Goal: Information Seeking & Learning: Learn about a topic

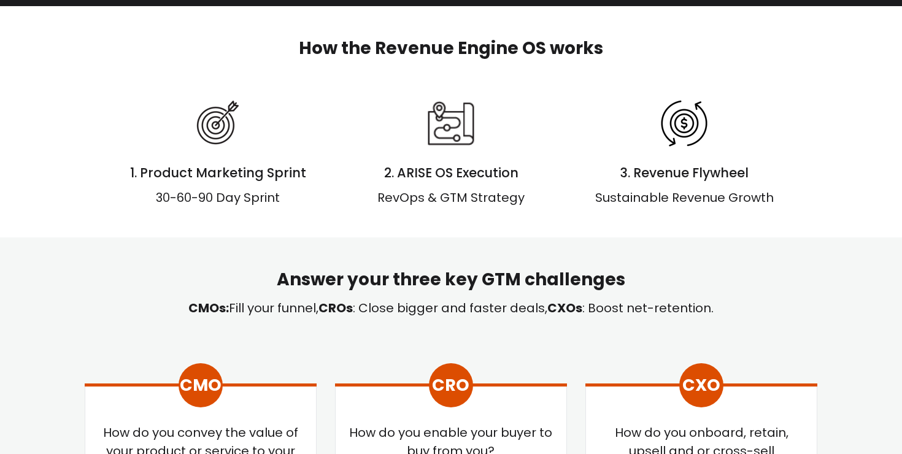
scroll to position [453, 0]
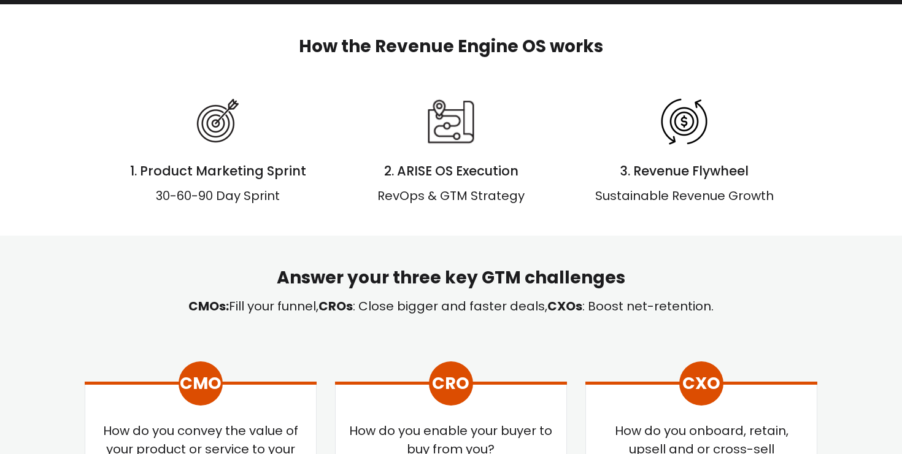
drag, startPoint x: 224, startPoint y: 180, endPoint x: 313, endPoint y: 176, distance: 89.1
click at [313, 176] on div "1. Product Marketing Sprint 30-60-90 Day Sprint" at bounding box center [217, 151] width 215 height 108
drag, startPoint x: 315, startPoint y: 176, endPoint x: 393, endPoint y: 122, distance: 94.3
click at [343, 101] on div "1. Product Marketing Sprint 30-60-90 Day Sprint 2. ARISE OS Execution RevOps & …" at bounding box center [451, 151] width 700 height 108
click at [422, 161] on div "2. ARISE OS Execution" at bounding box center [451, 138] width 215 height 83
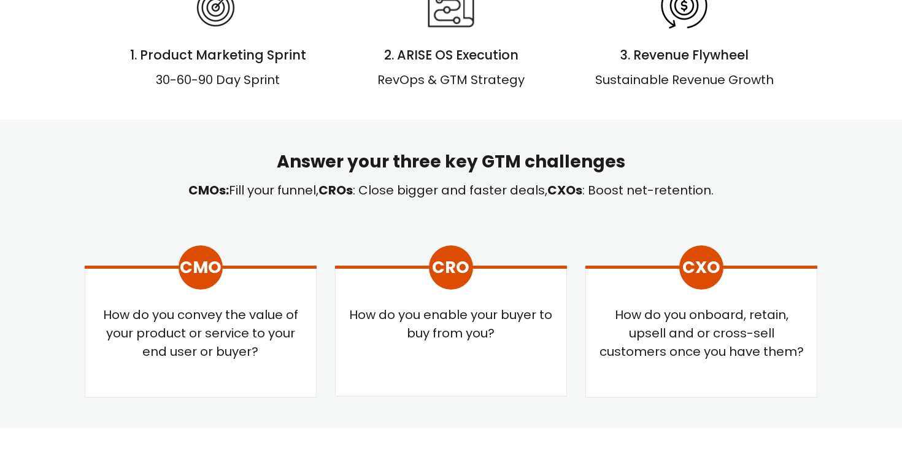
scroll to position [574, 0]
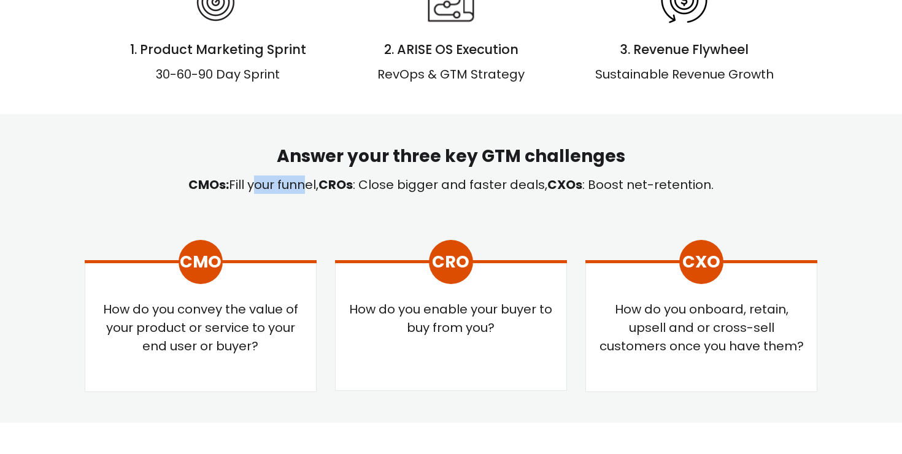
drag, startPoint x: 247, startPoint y: 182, endPoint x: 299, endPoint y: 177, distance: 51.8
click at [299, 177] on div "CMOs: Fill your funnel, CROs : Close bigger and faster deals, CXOs : Boost net-…" at bounding box center [451, 185] width 733 height 18
click at [358, 182] on div "CMOs: Fill your funnel, CROs : Close bigger and faster deals, CXOs : Boost net-…" at bounding box center [451, 185] width 733 height 18
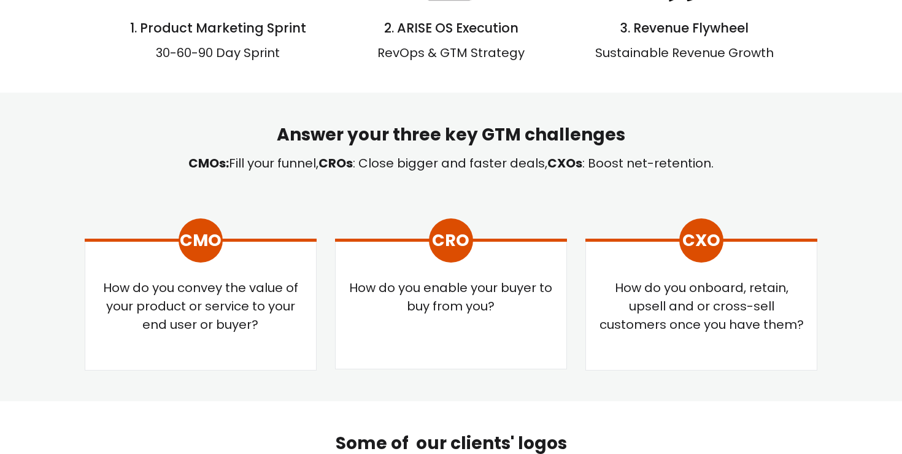
scroll to position [596, 0]
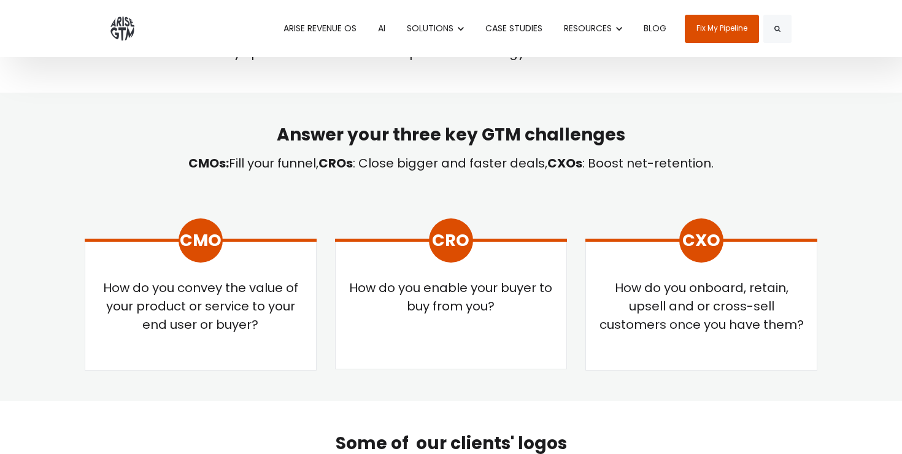
click at [541, 140] on h2 "Answer your three key GTM challenges" at bounding box center [451, 134] width 733 height 23
click at [546, 173] on div "Answer your three key GTM challenges CMOs: Fill your funnel, CROs : Close bigge…" at bounding box center [451, 171] width 733 height 96
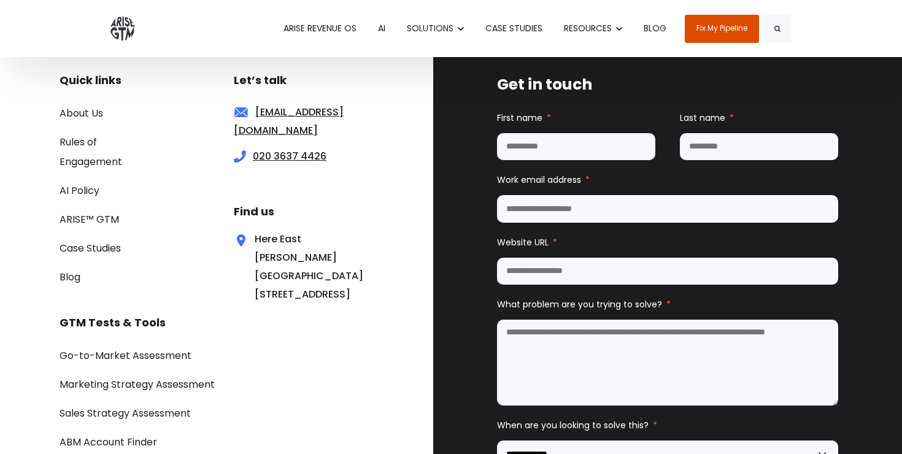
scroll to position [4139, 0]
click at [289, 304] on div "Here East  Queen Elizabeth Olympic Park Plexal London E15 2GW" at bounding box center [283, 267] width 99 height 74
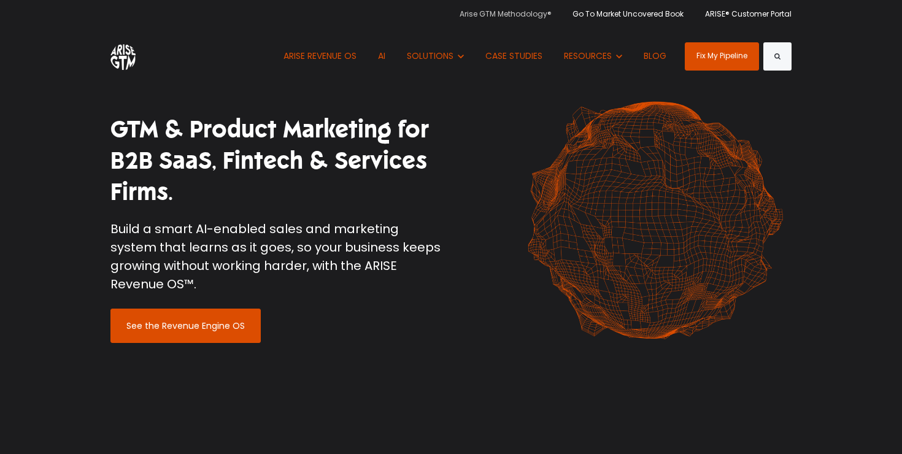
scroll to position [0, 0]
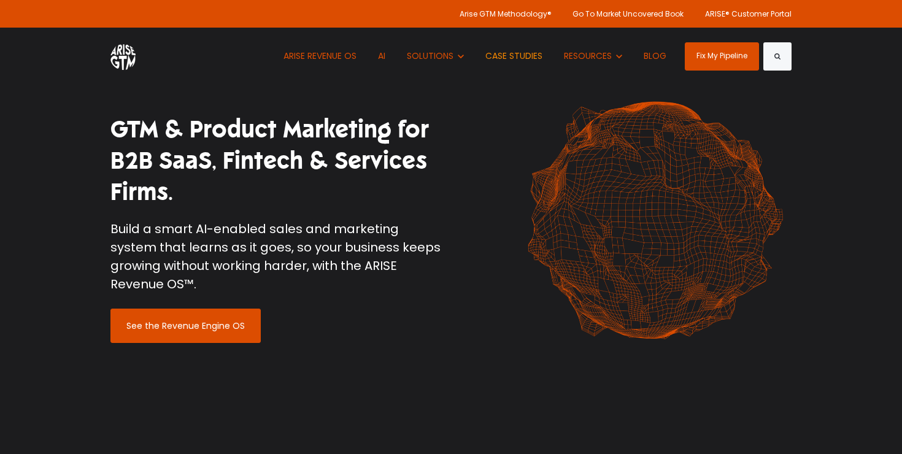
click at [527, 56] on link "CASE STUDIES" at bounding box center [513, 56] width 75 height 57
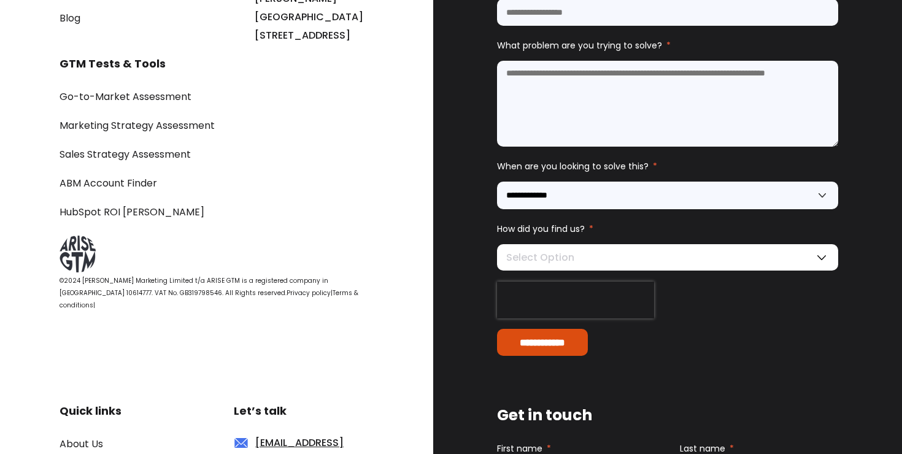
scroll to position [1572, 0]
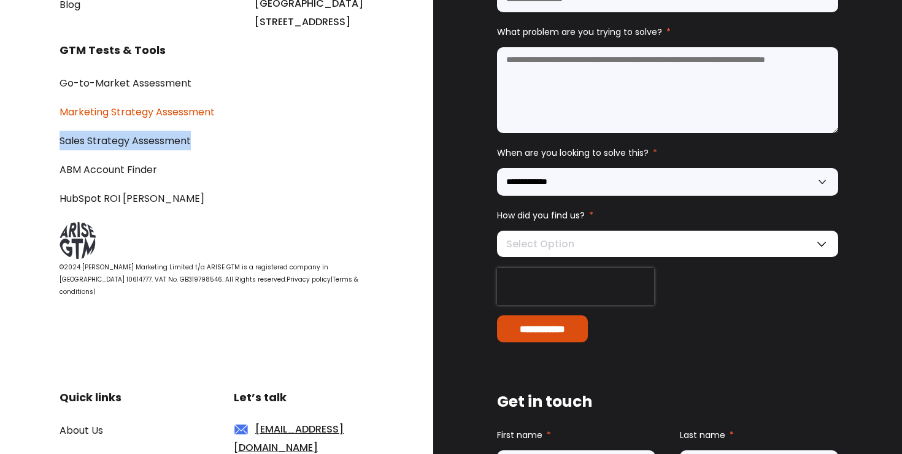
click at [164, 119] on link "Marketing Strategy Assessment" at bounding box center [137, 112] width 155 height 14
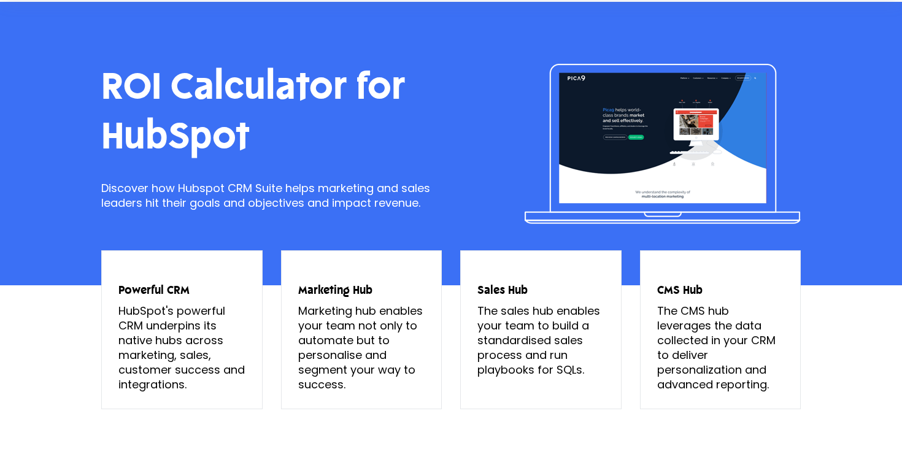
scroll to position [44, 0]
click at [376, 350] on span "Marketing hub enables your team not only to automate but to personalise and seg…" at bounding box center [360, 347] width 125 height 89
click at [511, 346] on span "The sales hub enables your team to build a standardised sales process and run p…" at bounding box center [538, 340] width 123 height 74
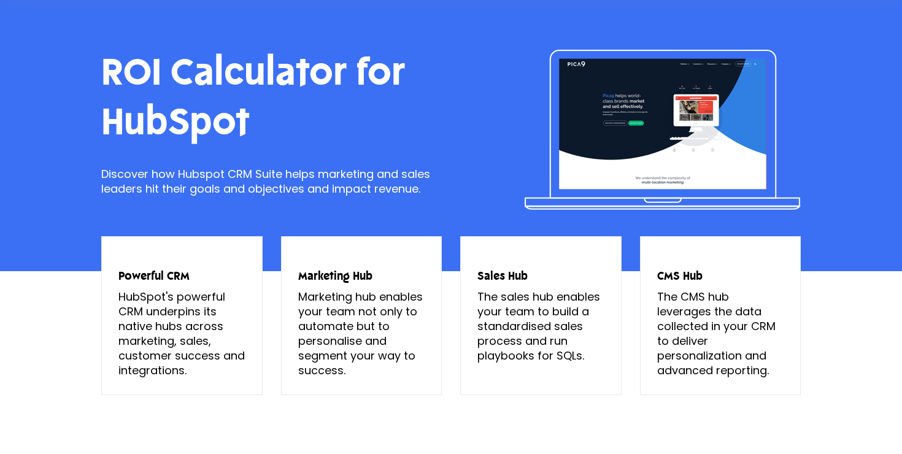
scroll to position [58, 1]
click at [697, 349] on span "The CMS hub leverages the data collected in your CRM to deliver personalization…" at bounding box center [716, 333] width 118 height 89
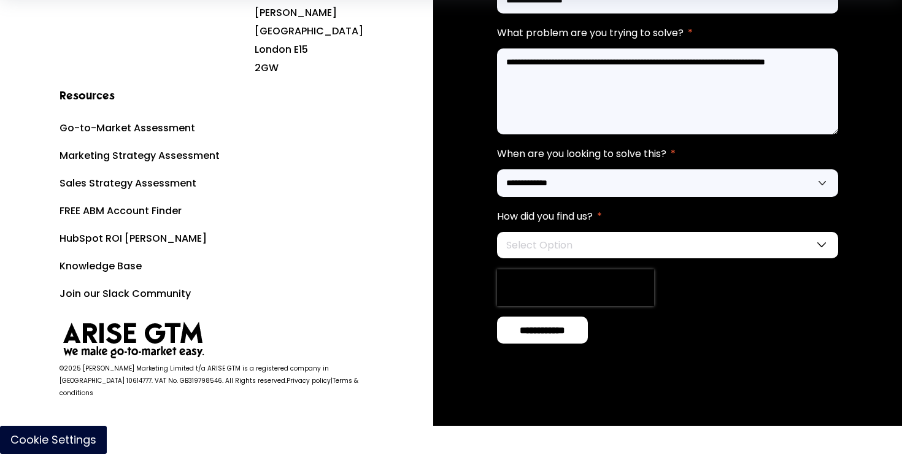
scroll to position [1183, 0]
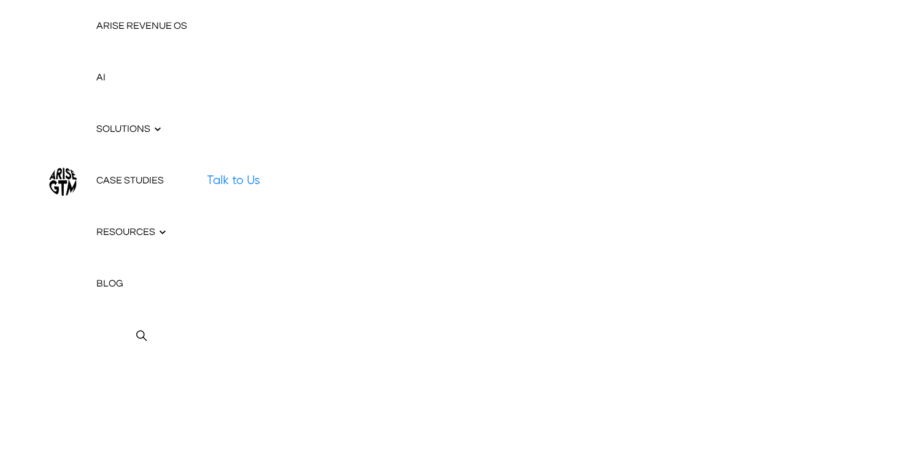
scroll to position [3, 0]
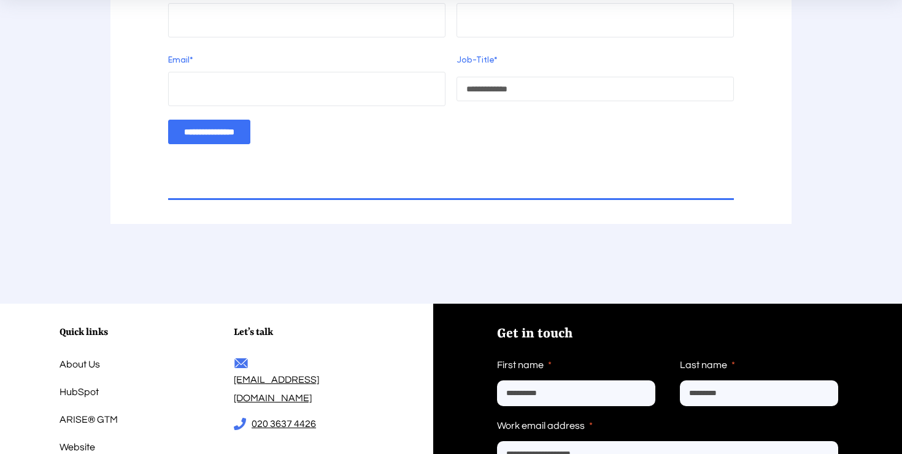
scroll to position [1292, 0]
